Goal: Check status: Check status

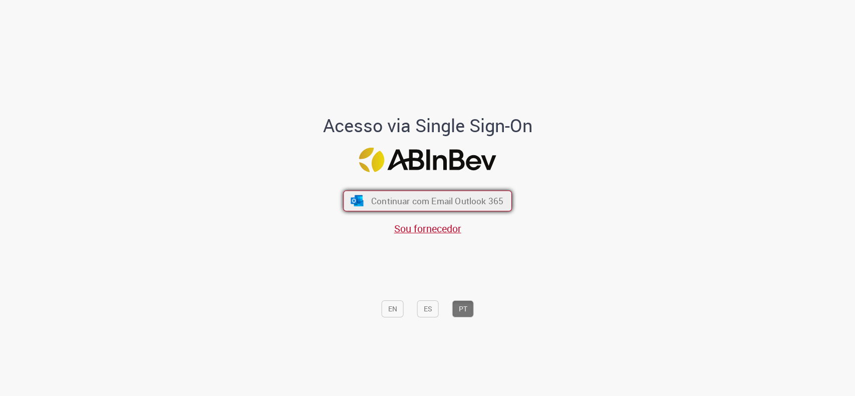
click at [379, 194] on button "Continuar com Email Outlook 365" at bounding box center [427, 200] width 169 height 21
click at [391, 205] on span "Continuar com Email Outlook 365" at bounding box center [437, 201] width 132 height 12
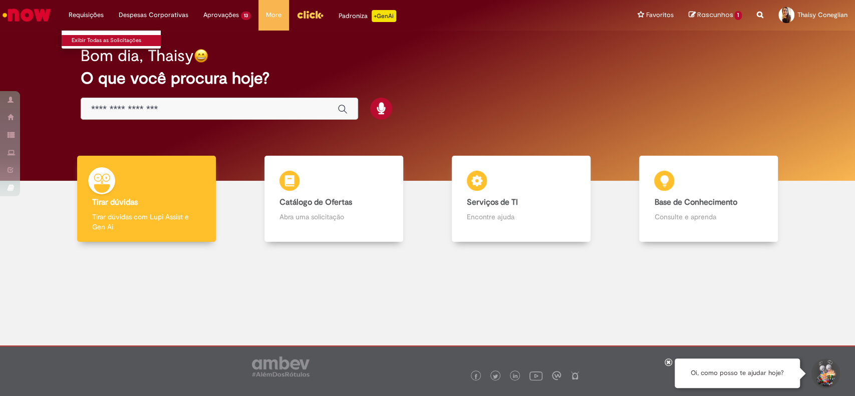
click at [96, 38] on link "Exibir Todas as Solicitações" at bounding box center [117, 40] width 110 height 11
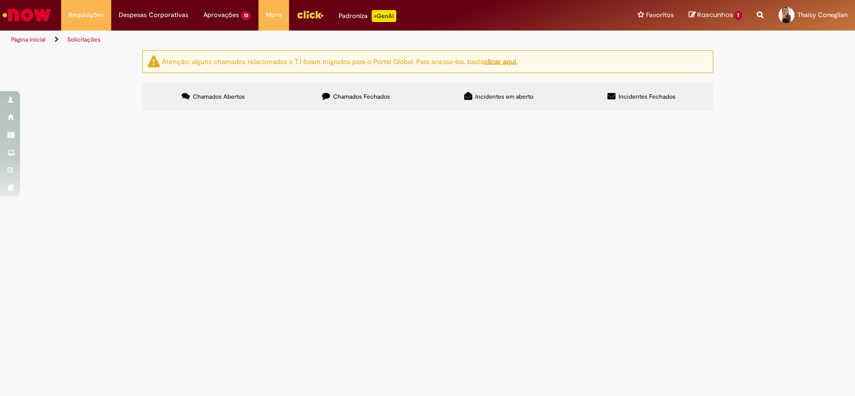
click at [353, 90] on label "Chamados Fechados" at bounding box center [356, 96] width 143 height 27
click at [0, 0] on span "Olá, preciso de ajuda no cadastro de um fornecedor internacional. a Empresa é a…" at bounding box center [0, 0] width 0 height 0
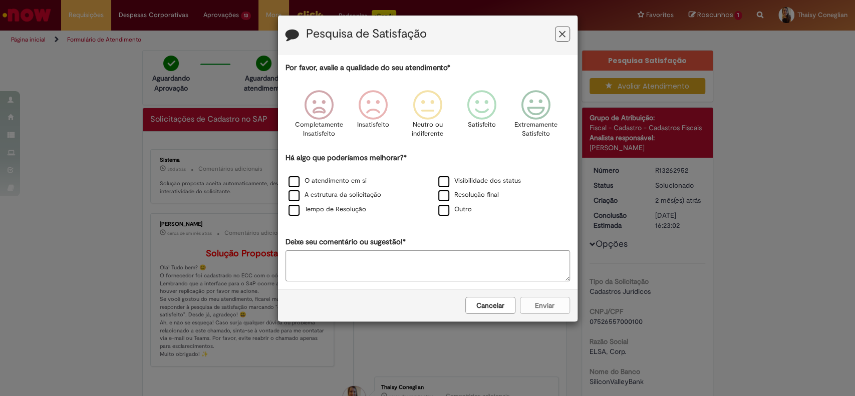
click at [566, 30] on button "Feedback" at bounding box center [562, 34] width 15 height 15
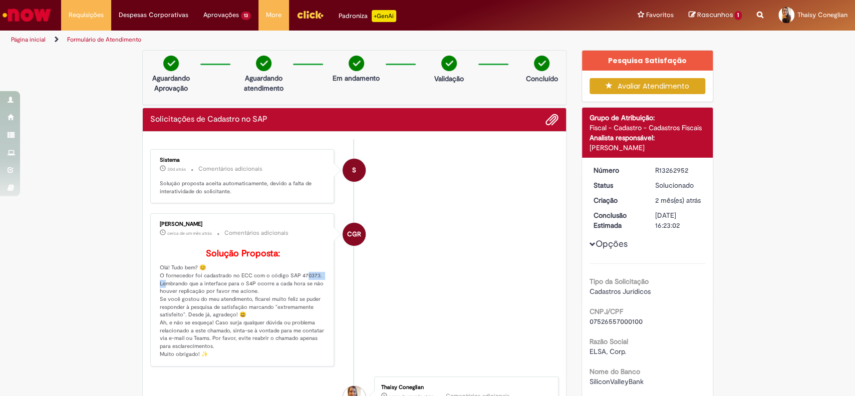
drag, startPoint x: 293, startPoint y: 291, endPoint x: 313, endPoint y: 293, distance: 20.7
click at [314, 291] on p "Solução Proposta: Olá! Tudo bem? 😊 O fornecedor foi cadastrado no ECC com o cód…" at bounding box center [243, 303] width 167 height 109
